Goal: Information Seeking & Learning: Learn about a topic

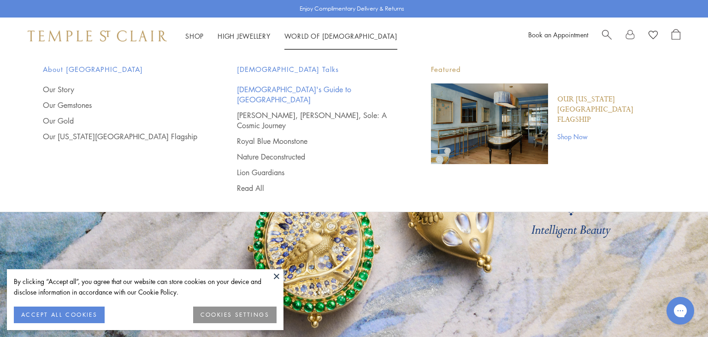
click at [279, 91] on link "[DEMOGRAPHIC_DATA]'s Guide to [GEOGRAPHIC_DATA]" at bounding box center [315, 94] width 157 height 20
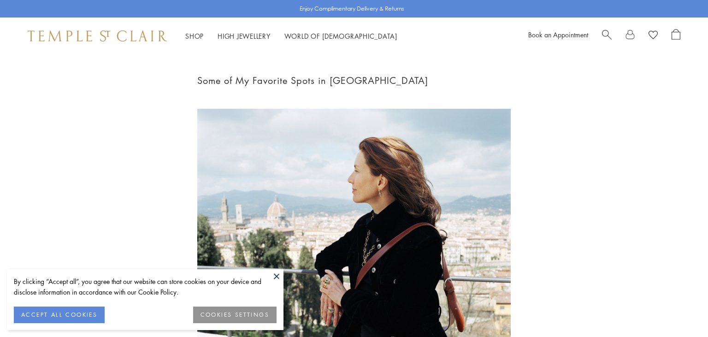
click at [275, 276] on button at bounding box center [277, 276] width 14 height 14
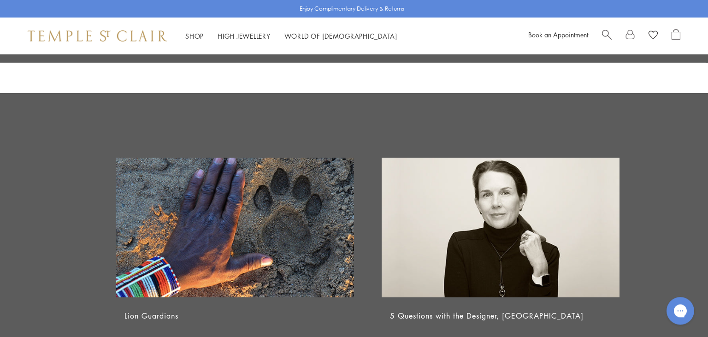
scroll to position [4000, 0]
